Goal: Check status

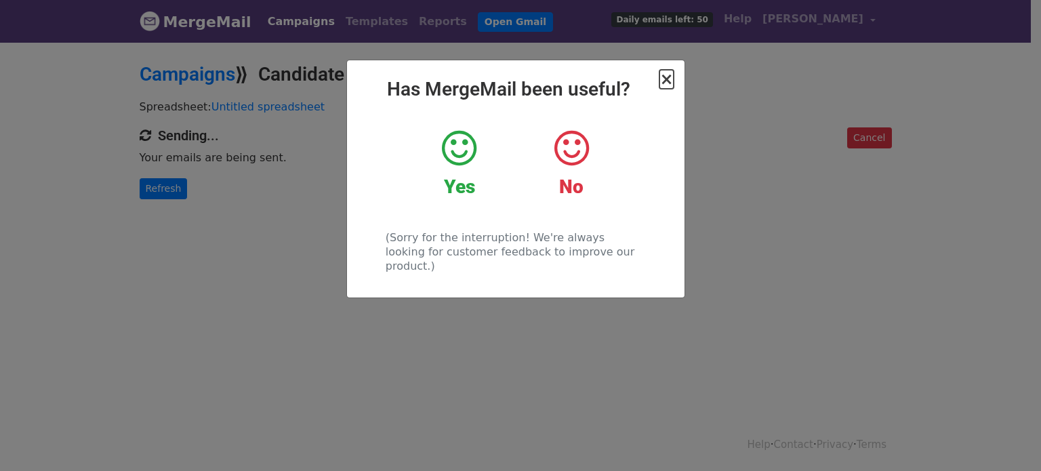
click at [668, 84] on span "×" at bounding box center [667, 79] width 14 height 19
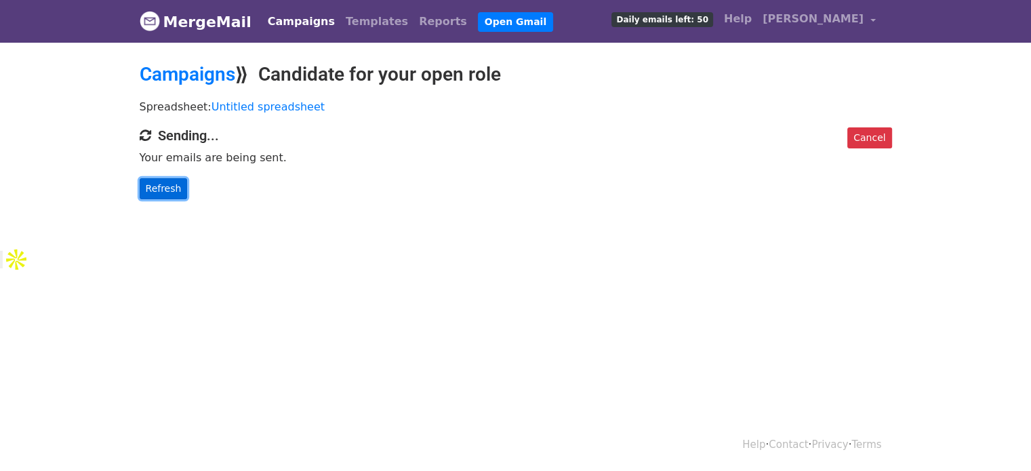
click at [156, 189] on link "Refresh" at bounding box center [164, 188] width 48 height 21
click at [161, 189] on link "Refresh" at bounding box center [164, 188] width 48 height 21
click at [170, 189] on link "Refresh" at bounding box center [164, 188] width 48 height 21
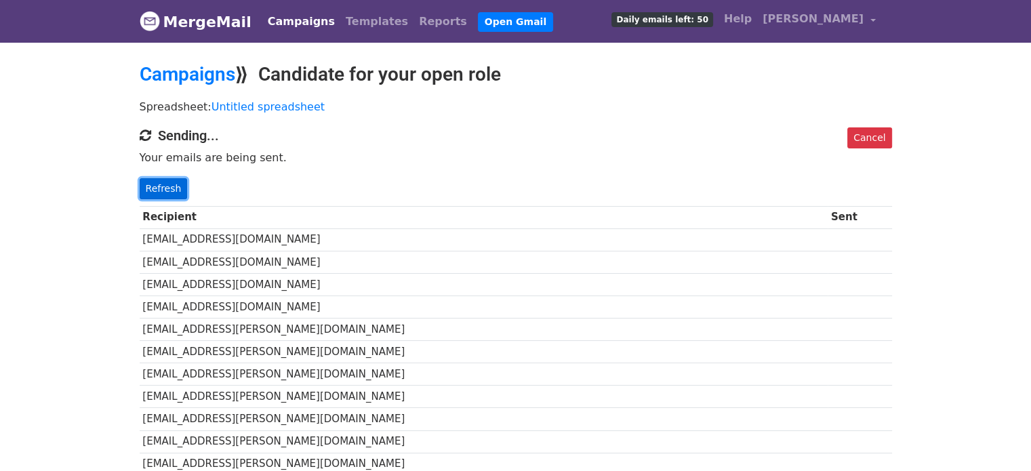
click at [163, 193] on link "Refresh" at bounding box center [164, 188] width 48 height 21
click at [167, 188] on link "Refresh" at bounding box center [164, 188] width 48 height 21
click at [168, 185] on link "Refresh" at bounding box center [164, 188] width 48 height 21
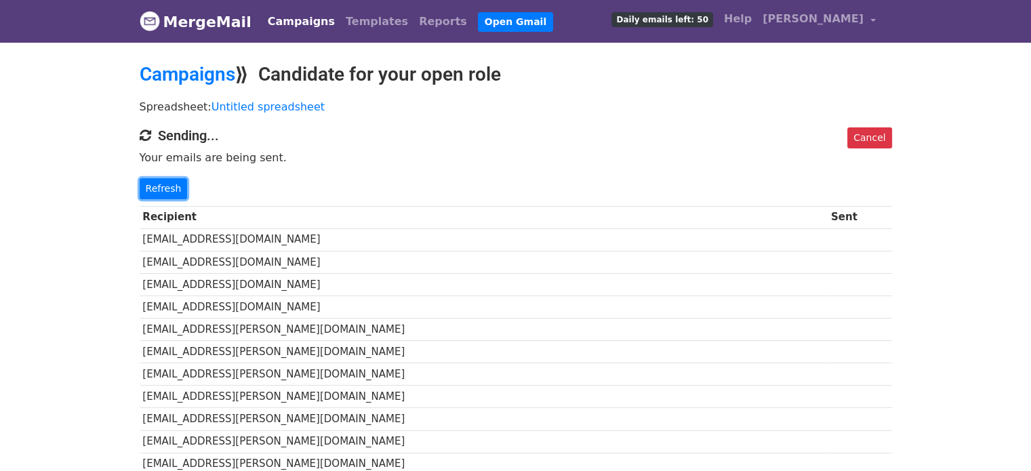
drag, startPoint x: 155, startPoint y: 196, endPoint x: 195, endPoint y: 182, distance: 42.9
click at [155, 195] on link "Refresh" at bounding box center [164, 188] width 48 height 21
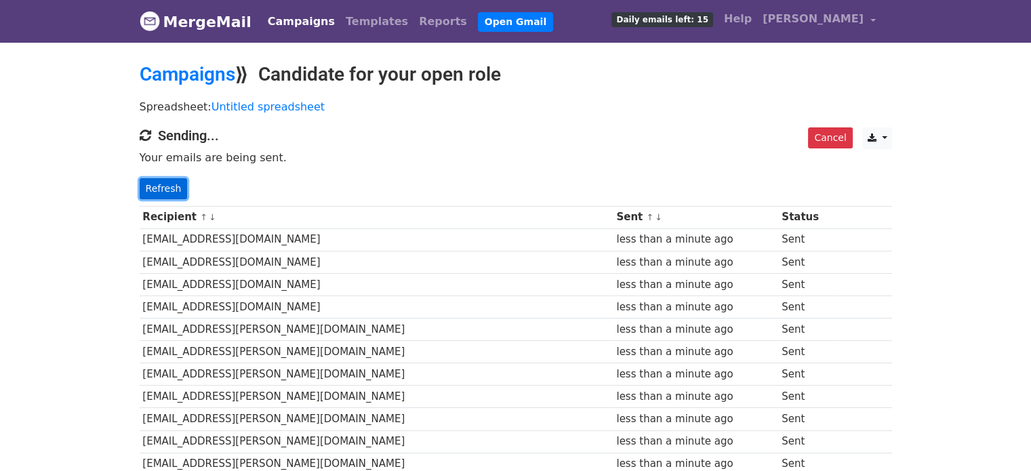
click at [176, 190] on link "Refresh" at bounding box center [164, 188] width 48 height 21
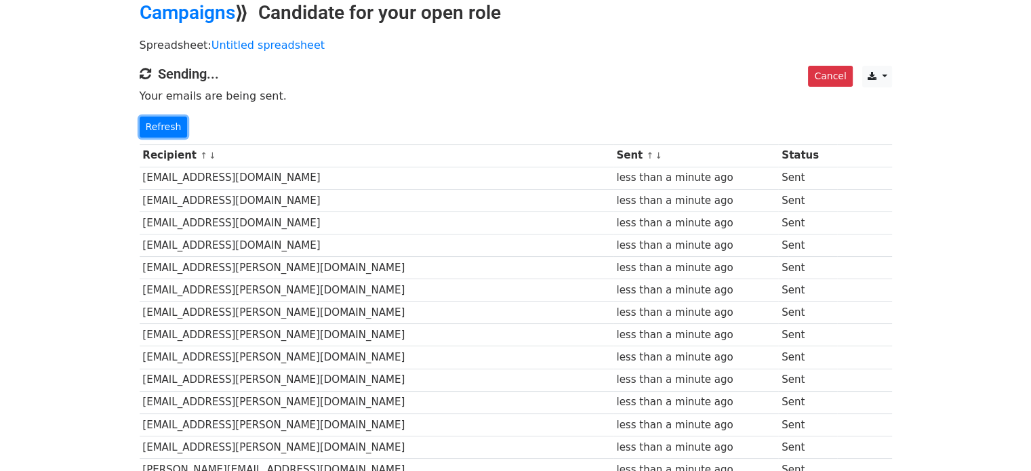
scroll to position [192, 0]
